Goal: Transaction & Acquisition: Purchase product/service

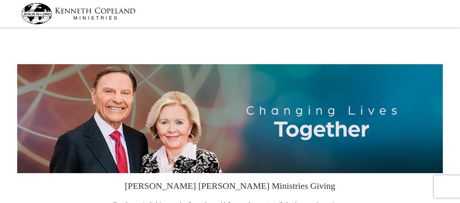
select select "MS"
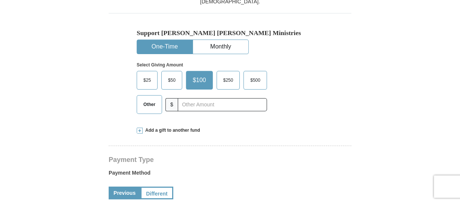
scroll to position [224, 0]
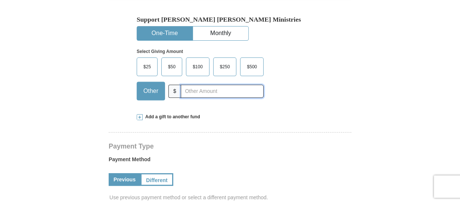
click at [194, 93] on input "text" at bounding box center [222, 91] width 83 height 13
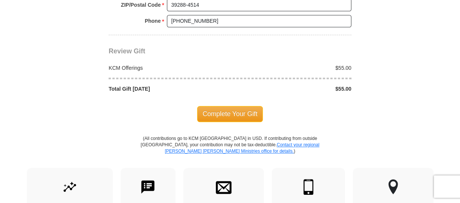
scroll to position [673, 0]
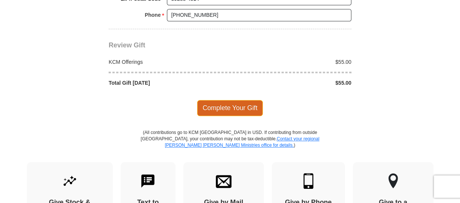
type input "55"
click at [255, 107] on span "Complete Your Gift" at bounding box center [230, 108] width 66 height 16
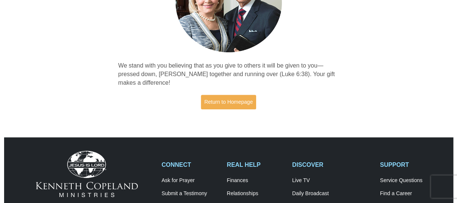
scroll to position [112, 0]
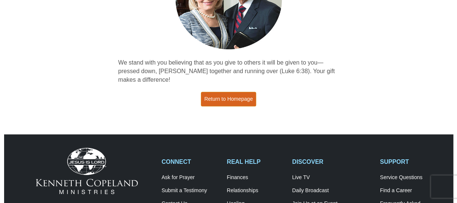
click at [239, 98] on link "Return to Homepage" at bounding box center [228, 99] width 55 height 15
